Goal: Transaction & Acquisition: Obtain resource

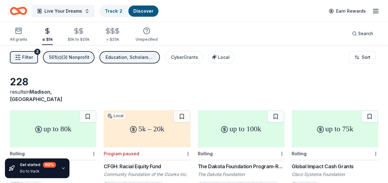
click at [21, 58] on button "Filter 2" at bounding box center [24, 57] width 28 height 12
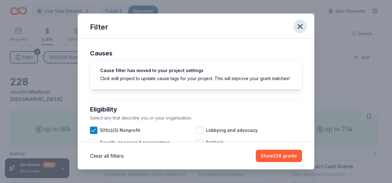
click at [300, 25] on icon "button" at bounding box center [300, 26] width 9 height 9
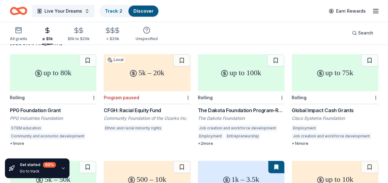
scroll to position [57, 0]
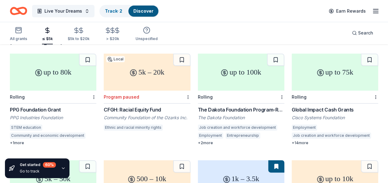
click at [258, 106] on div "The Dakota Foundation Program-Related Investments and Grants" at bounding box center [241, 109] width 86 height 7
click at [324, 96] on div "up to 75k Rolling Global Impact Cash Grants Cisco Systems Foundation Employment…" at bounding box center [334, 100] width 86 height 92
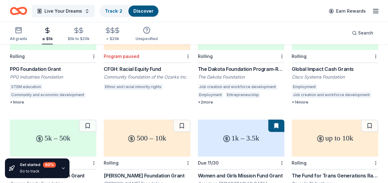
scroll to position [0, 0]
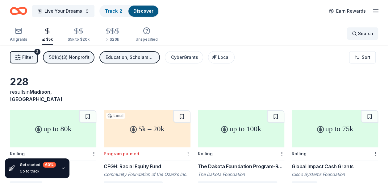
click at [357, 33] on div "Search" at bounding box center [361, 33] width 21 height 7
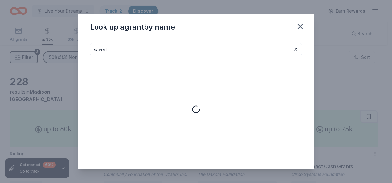
type input "saved"
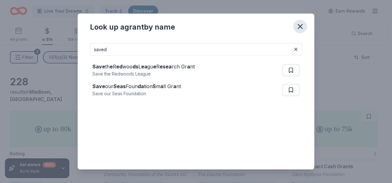
click at [303, 23] on icon "button" at bounding box center [300, 26] width 9 height 9
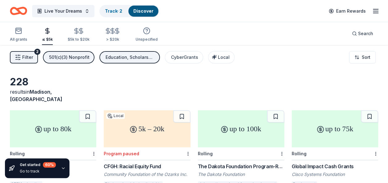
click at [374, 8] on icon "button" at bounding box center [374, 10] width 7 height 7
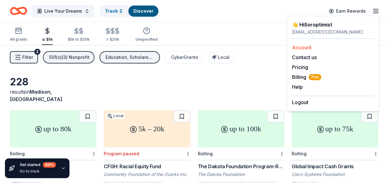
click at [300, 47] on link "Account" at bounding box center [301, 47] width 19 height 6
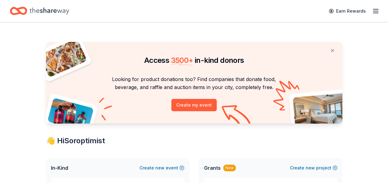
scroll to position [69, 0]
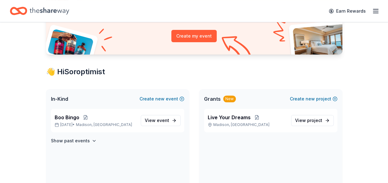
click at [211, 107] on div "Grants New Create new project" at bounding box center [270, 99] width 143 height 20
click at [228, 123] on p "Madison, AL" at bounding box center [246, 124] width 78 height 5
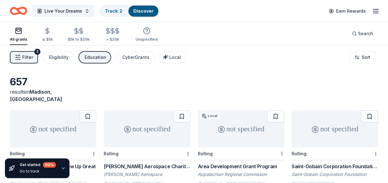
click at [110, 17] on button "Track · 2 Discover" at bounding box center [128, 11] width 59 height 12
click at [117, 9] on link "Track · 2" at bounding box center [113, 10] width 17 height 5
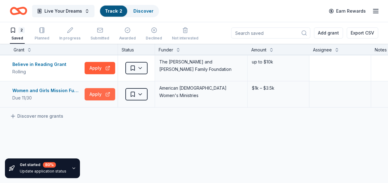
click at [101, 94] on button "Apply" at bounding box center [99, 94] width 31 height 12
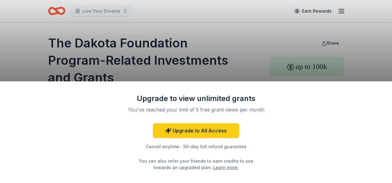
click at [379, 37] on div "Upgrade to view unlimited grants You've reached your limit of 5 free grant view…" at bounding box center [196, 91] width 392 height 183
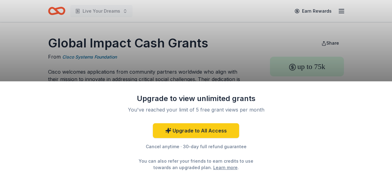
click at [254, 47] on div "Upgrade to view unlimited grants You've reached your limit of 5 free grant view…" at bounding box center [196, 91] width 392 height 183
click at [213, 167] on link "Learn more" at bounding box center [225, 167] width 24 height 6
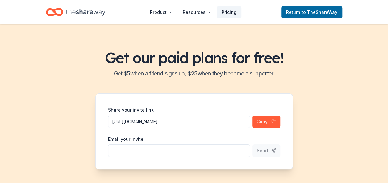
click at [229, 13] on link "Pricing" at bounding box center [228, 12] width 25 height 12
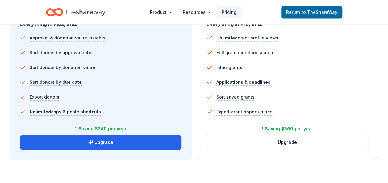
scroll to position [438, 0]
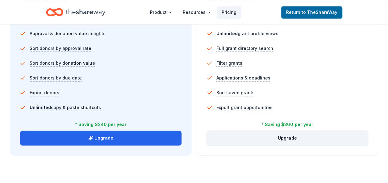
click at [299, 137] on button "Upgrade" at bounding box center [287, 138] width 161 height 15
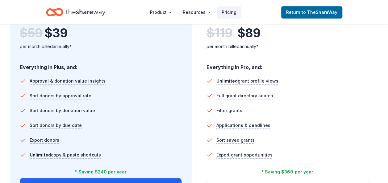
scroll to position [388, 0]
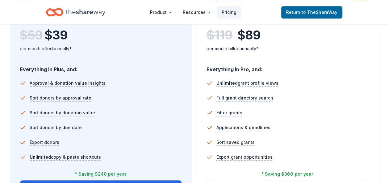
click at [55, 11] on icon "Home" at bounding box center [54, 12] width 17 height 14
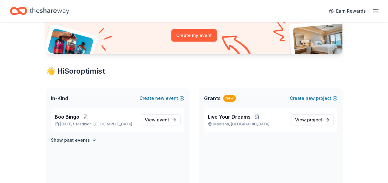
scroll to position [70, 0]
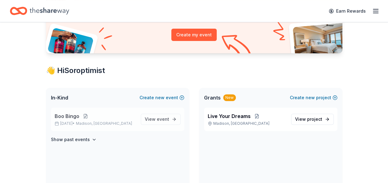
click at [84, 117] on button at bounding box center [85, 116] width 12 height 5
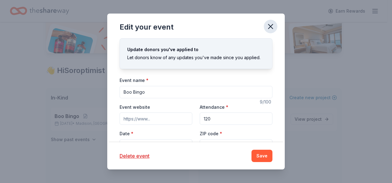
click at [271, 22] on icon "button" at bounding box center [270, 26] width 9 height 9
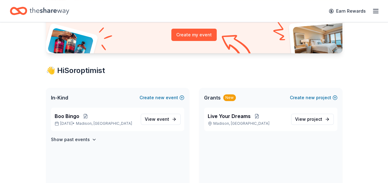
click at [85, 120] on div "Boo Bingo Oct 24, 2025 • Madison, AL" at bounding box center [95, 120] width 81 height 14
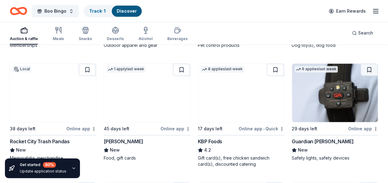
scroll to position [397, 0]
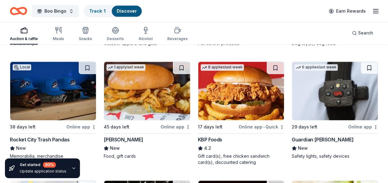
click at [162, 110] on img at bounding box center [147, 91] width 86 height 59
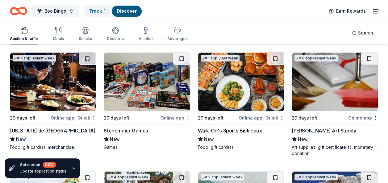
scroll to position [1705, 0]
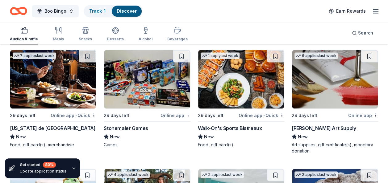
click at [231, 96] on img at bounding box center [241, 79] width 86 height 59
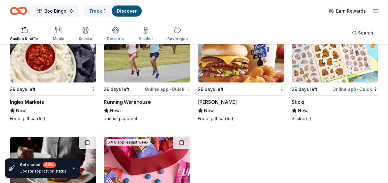
scroll to position [1980, 0]
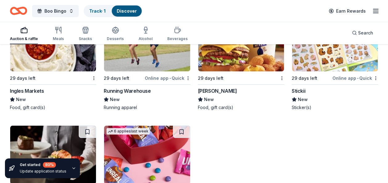
click at [249, 54] on img at bounding box center [241, 42] width 86 height 59
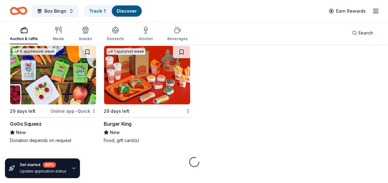
scroll to position [3220, 0]
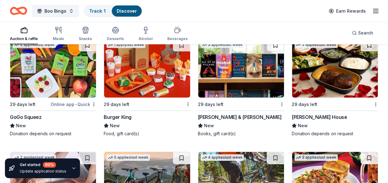
click at [324, 109] on div "3 applies last week 29 days left Ruth's Chris Steak House New Donation depends …" at bounding box center [334, 88] width 86 height 98
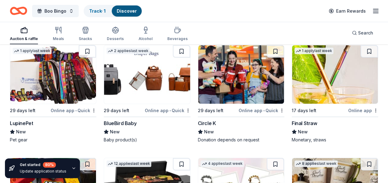
scroll to position [4431, 0]
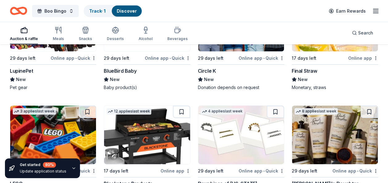
click at [157, 144] on img at bounding box center [147, 135] width 86 height 59
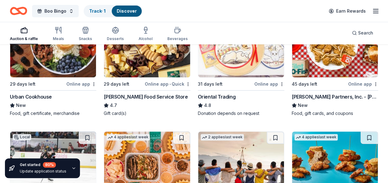
scroll to position [101, 0]
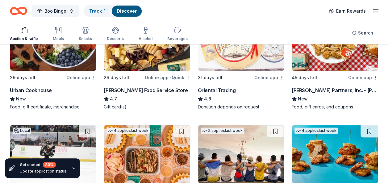
click at [353, 56] on img at bounding box center [335, 41] width 86 height 59
click at [43, 91] on div "Urban Cookhouse" at bounding box center [31, 90] width 42 height 7
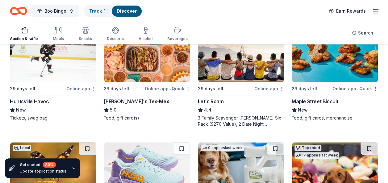
scroll to position [210, 0]
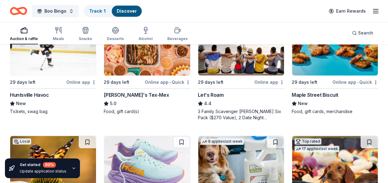
click at [46, 59] on img at bounding box center [53, 46] width 86 height 59
click at [18, 10] on icon "Home" at bounding box center [22, 11] width 10 height 6
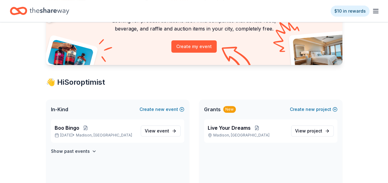
scroll to position [66, 0]
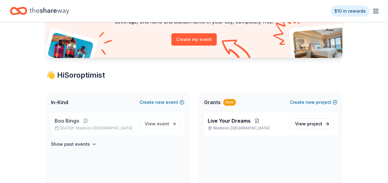
click at [76, 121] on span "Boo Bingo" at bounding box center [67, 120] width 25 height 7
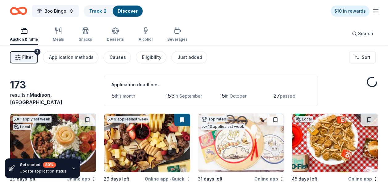
click at [35, 86] on div "173" at bounding box center [53, 85] width 86 height 12
click at [121, 8] on div "Discover" at bounding box center [128, 11] width 30 height 11
click at [103, 12] on link "Track · 2" at bounding box center [97, 10] width 17 height 5
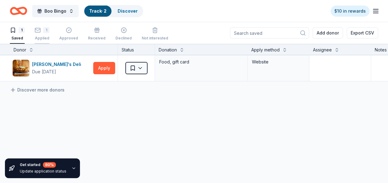
click at [39, 36] on div "Applied" at bounding box center [42, 38] width 15 height 5
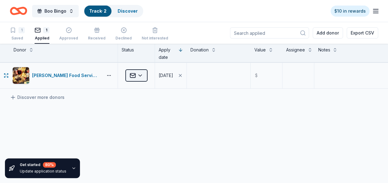
click at [144, 75] on html "Boo Bingo Track · 2 Discover $10 in rewards 1 Saved 1 Applied Approved Received…" at bounding box center [194, 91] width 388 height 183
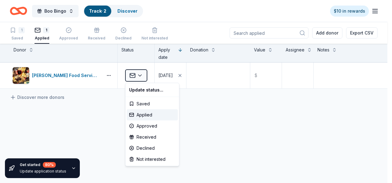
click at [204, 83] on html "Boo Bingo Track · 2 Discover $10 in rewards 1 Saved 1 Applied Approved Received…" at bounding box center [196, 91] width 392 height 183
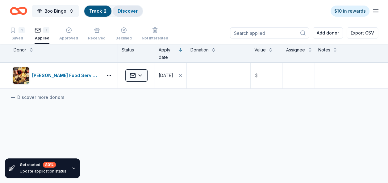
click at [122, 12] on link "Discover" at bounding box center [127, 10] width 20 height 5
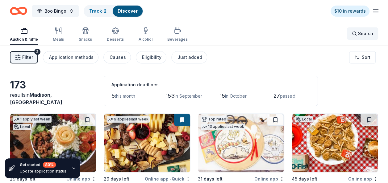
click at [364, 30] on span "Search" at bounding box center [365, 33] width 15 height 7
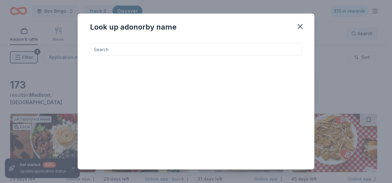
click at [364, 30] on div "Look up a donor by name" at bounding box center [196, 91] width 392 height 183
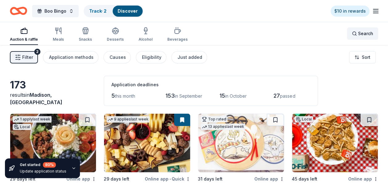
click at [364, 30] on span "Search" at bounding box center [365, 33] width 15 height 7
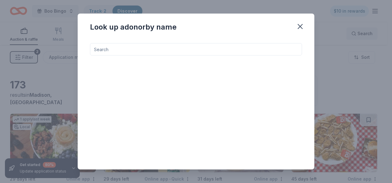
click at [364, 30] on div "Look up a donor by name" at bounding box center [196, 91] width 392 height 183
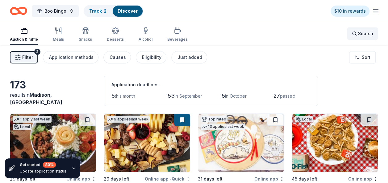
click at [364, 30] on span "Search" at bounding box center [365, 33] width 15 height 7
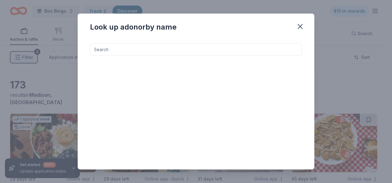
click at [212, 47] on input at bounding box center [196, 49] width 212 height 12
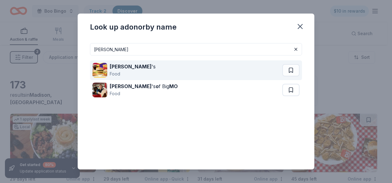
click at [146, 70] on div "McDonald 's Food" at bounding box center [187, 70] width 190 height 20
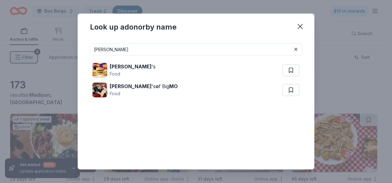
click at [215, 49] on input "mcdonald" at bounding box center [196, 49] width 212 height 12
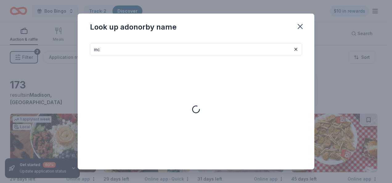
type input "m"
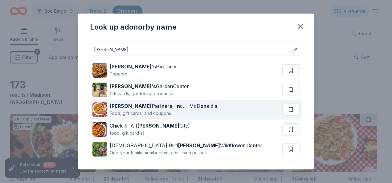
type input "johnson"
click at [160, 110] on div "Food, gift cards, and coupons" at bounding box center [164, 113] width 108 height 7
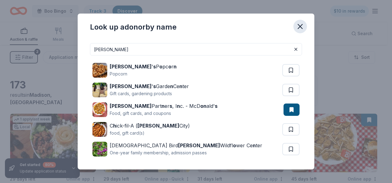
click at [300, 24] on icon "button" at bounding box center [300, 26] width 9 height 9
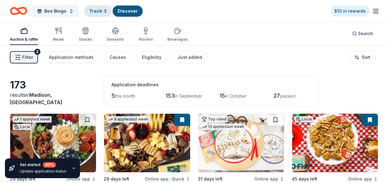
click at [98, 11] on link "Track · 3" at bounding box center [97, 10] width 17 height 5
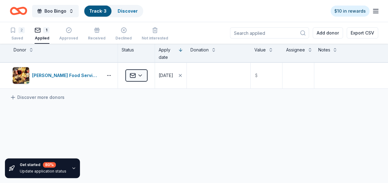
click at [101, 11] on link "Track · 3" at bounding box center [97, 10] width 17 height 5
click at [19, 36] on div "Saved" at bounding box center [17, 38] width 15 height 5
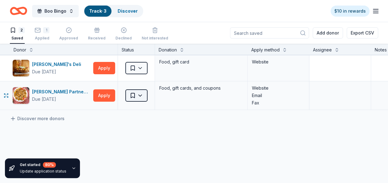
click at [136, 96] on html "Boo Bingo Track · 3 Discover $10 in rewards 2 Saved 1 Applied Approved Received…" at bounding box center [194, 91] width 388 height 183
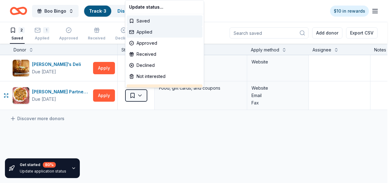
click at [142, 34] on div "Applied" at bounding box center [165, 32] width 76 height 11
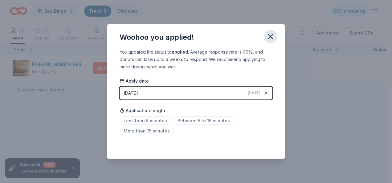
click at [270, 36] on icon "button" at bounding box center [271, 37] width 4 height 4
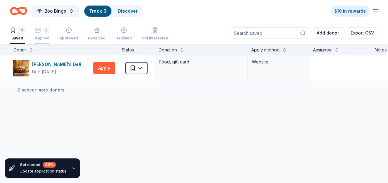
click at [45, 33] on div "2 Applied" at bounding box center [42, 34] width 15 height 14
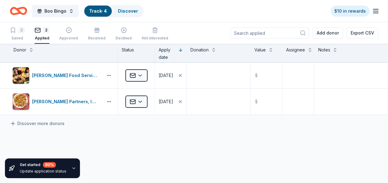
click at [93, 8] on div "Track · 4" at bounding box center [97, 11] width 27 height 11
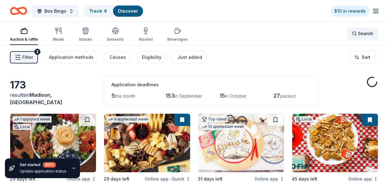
click at [366, 32] on span "Search" at bounding box center [365, 33] width 15 height 7
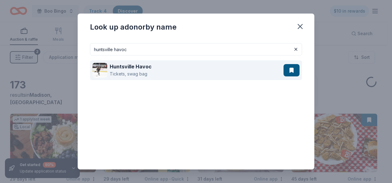
type input "huntsville havoc"
click at [289, 69] on button at bounding box center [292, 70] width 16 height 12
click at [212, 65] on div "Huntsville Havoc Tickets, swag bag" at bounding box center [187, 70] width 191 height 20
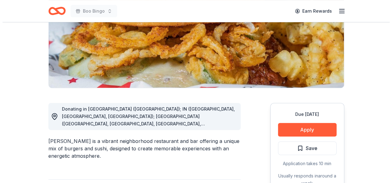
scroll to position [104, 0]
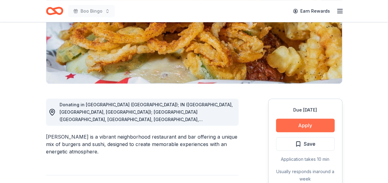
click at [306, 121] on button "Apply" at bounding box center [305, 126] width 59 height 14
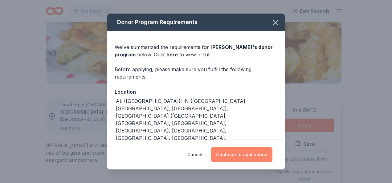
click at [247, 152] on button "Continue to application" at bounding box center [241, 154] width 61 height 15
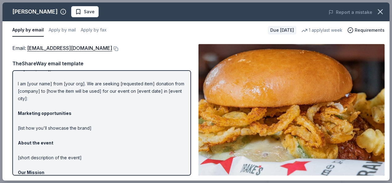
scroll to position [10, 0]
click at [50, 84] on p "Hi [name/there], I am [your name] from [your org]. We are seeking [requested it…" at bounding box center [102, 147] width 168 height 163
click at [49, 83] on p "Hi [name/there], I am [your name] from [your org]. We are seeking [requested it…" at bounding box center [102, 147] width 168 height 163
click at [46, 84] on p "Hi [name/there], I am [your name] from [your org]. We are seeking [requested it…" at bounding box center [102, 147] width 168 height 163
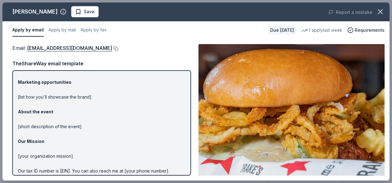
scroll to position [0, 0]
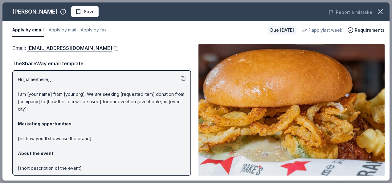
click at [42, 80] on p "Hi [name/there], I am [your name] from [your org]. We are seeking [requested it…" at bounding box center [102, 157] width 168 height 163
click at [181, 78] on button at bounding box center [183, 78] width 5 height 5
click at [367, 28] on span "Requirements" at bounding box center [370, 30] width 30 height 7
click at [123, 39] on div "Email : katyt@bhglex.com Email : katyt@bhglex.com TheShareWay email template Hi…" at bounding box center [195, 110] width 387 height 142
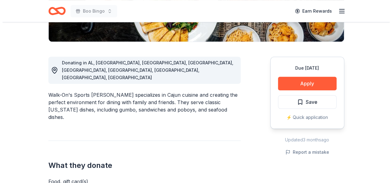
scroll to position [170, 0]
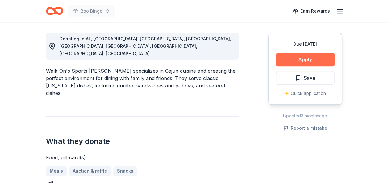
click at [290, 59] on button "Apply" at bounding box center [305, 60] width 59 height 14
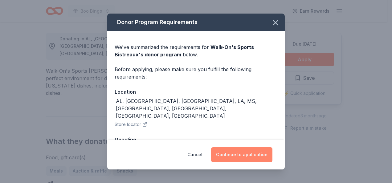
click at [231, 154] on button "Continue to application" at bounding box center [241, 154] width 61 height 15
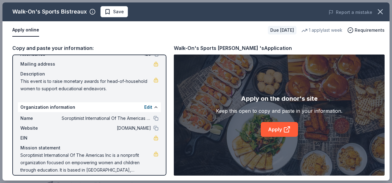
scroll to position [48, 0]
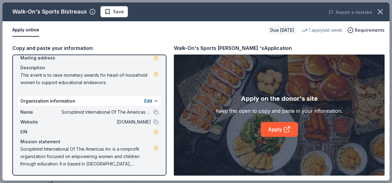
drag, startPoint x: 191, startPoint y: 167, endPoint x: 188, endPoint y: 104, distance: 62.6
click at [188, 104] on div "Apply on the donor's site Keep this open to copy and paste in your information.…" at bounding box center [279, 115] width 211 height 121
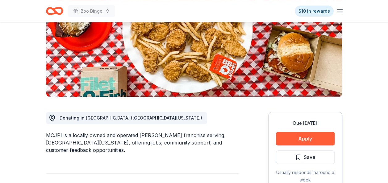
scroll to position [112, 0]
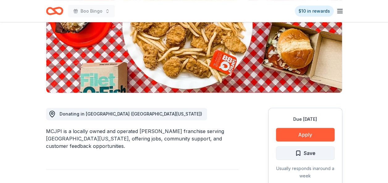
click at [297, 149] on span "Save" at bounding box center [305, 153] width 20 height 8
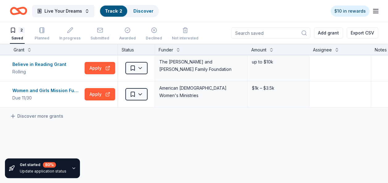
click at [113, 11] on link "Track · 2" at bounding box center [113, 10] width 17 height 5
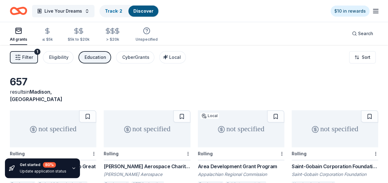
click at [23, 10] on icon "Home" at bounding box center [18, 11] width 17 height 14
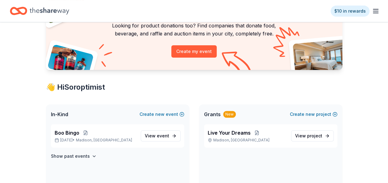
scroll to position [57, 0]
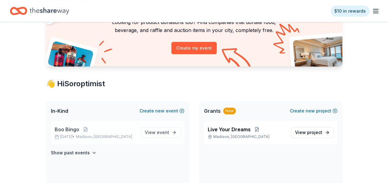
click at [66, 129] on span "Boo Bingo" at bounding box center [67, 129] width 25 height 7
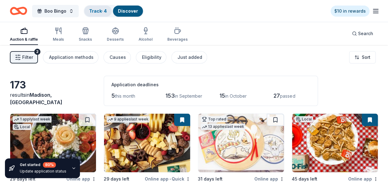
click at [101, 8] on link "Track · 4" at bounding box center [98, 10] width 18 height 5
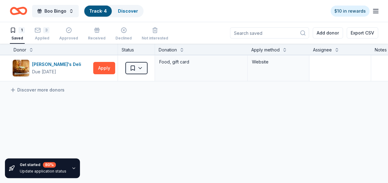
click at [103, 11] on link "Track · 4" at bounding box center [98, 10] width 18 height 5
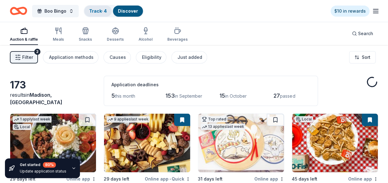
click at [103, 11] on link "Track · 4" at bounding box center [98, 10] width 18 height 5
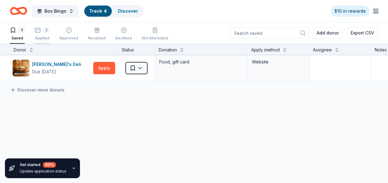
click at [48, 30] on div "3" at bounding box center [46, 30] width 6 height 6
